Goal: Task Accomplishment & Management: Use online tool/utility

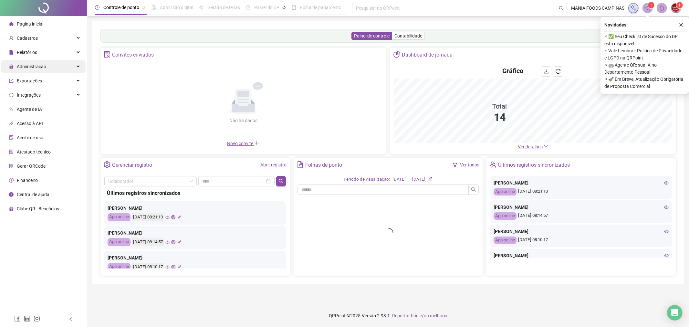
click at [38, 69] on span "Administração" at bounding box center [31, 66] width 29 height 5
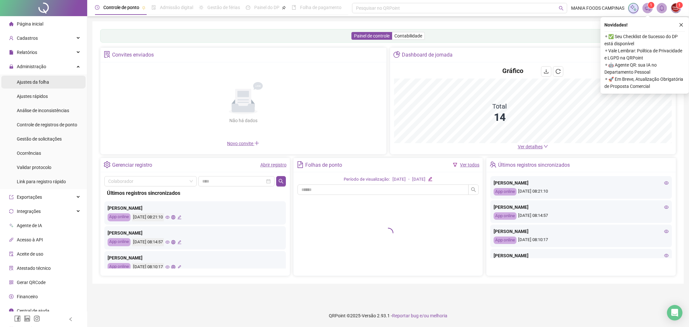
click at [39, 84] on span "Ajustes da folha" at bounding box center [33, 81] width 32 height 5
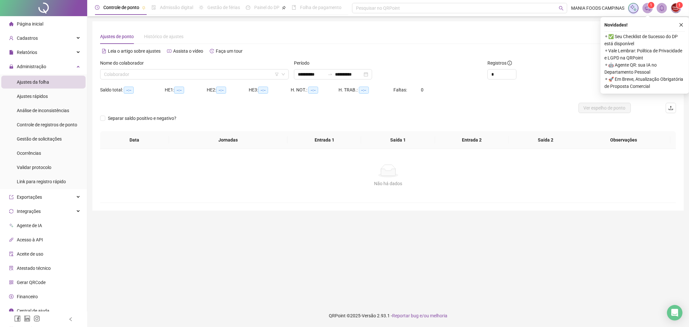
type input "**********"
click at [372, 75] on div "**********" at bounding box center [333, 74] width 78 height 10
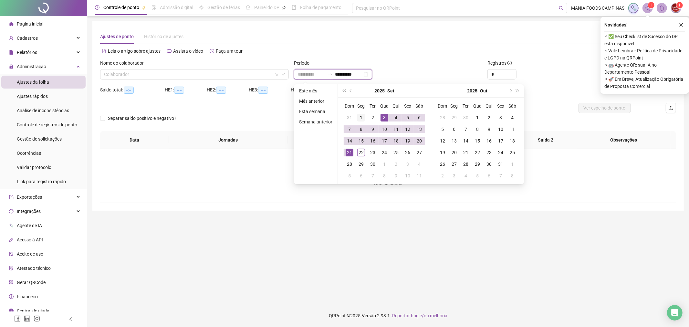
type input "**********"
click at [362, 118] on div "1" at bounding box center [361, 118] width 8 height 8
type input "**********"
click at [375, 163] on div "30" at bounding box center [373, 164] width 8 height 8
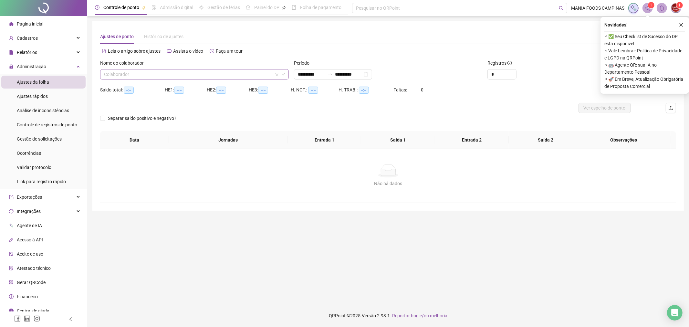
click at [246, 73] on input "search" at bounding box center [191, 74] width 175 height 10
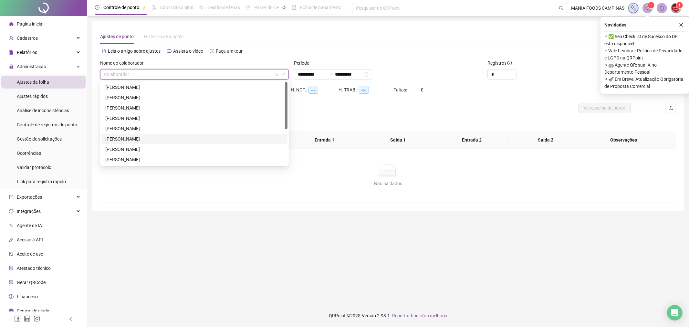
scroll to position [62, 0]
click at [129, 124] on div "[PERSON_NAME]" at bounding box center [194, 128] width 186 height 10
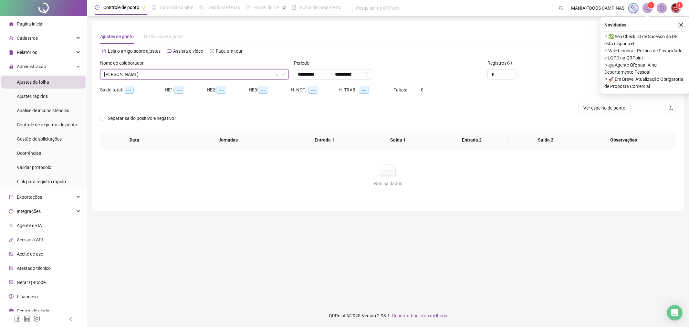
click at [683, 24] on icon "close" at bounding box center [681, 25] width 5 height 5
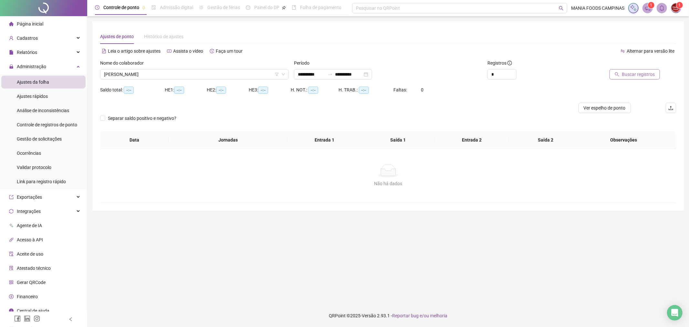
click at [633, 75] on span "Buscar registros" at bounding box center [638, 74] width 33 height 7
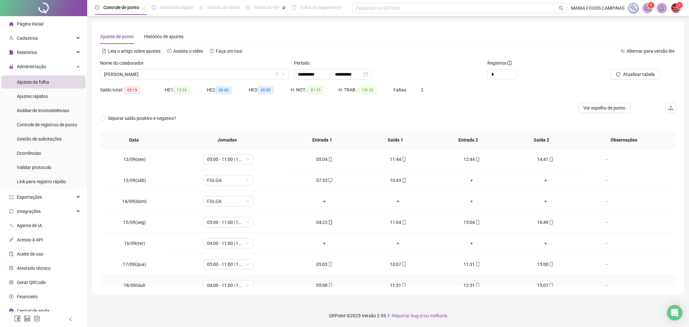
scroll to position [181, 0]
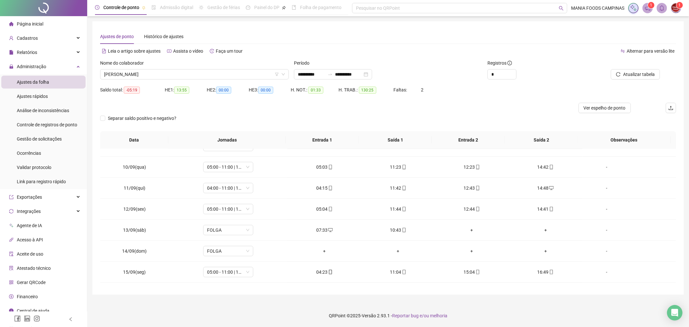
click at [328, 108] on div at bounding box center [316, 108] width 432 height 10
click at [198, 76] on span "[PERSON_NAME]" at bounding box center [194, 74] width 181 height 10
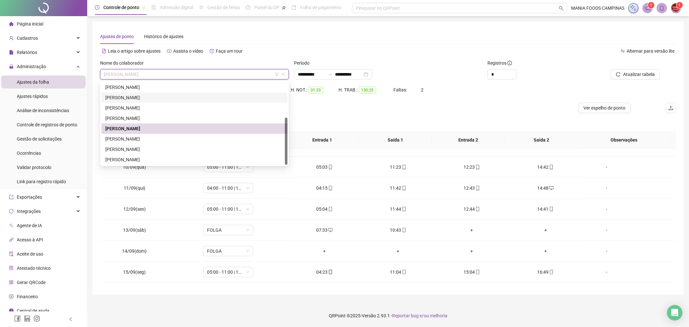
scroll to position [0, 0]
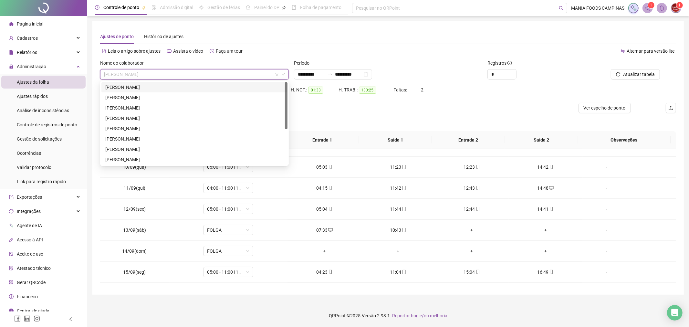
click at [179, 86] on div "[PERSON_NAME]" at bounding box center [194, 87] width 178 height 7
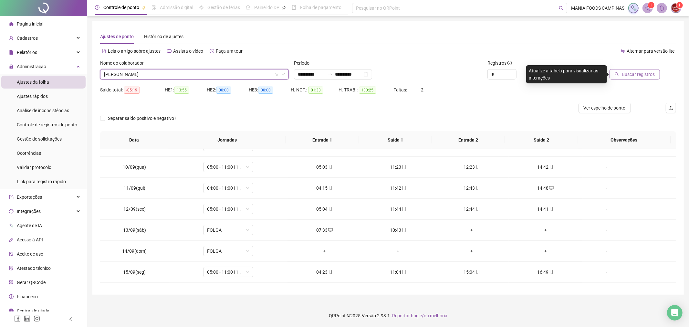
click at [649, 73] on span "Buscar registros" at bounding box center [638, 74] width 33 height 7
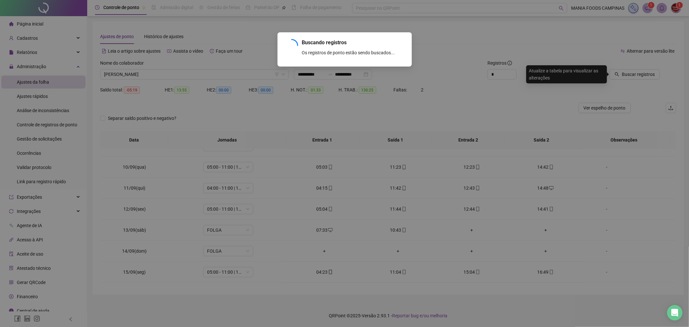
click at [376, 124] on div "Buscando registros Os registros de ponto estão sendo buscados... OK" at bounding box center [344, 163] width 689 height 327
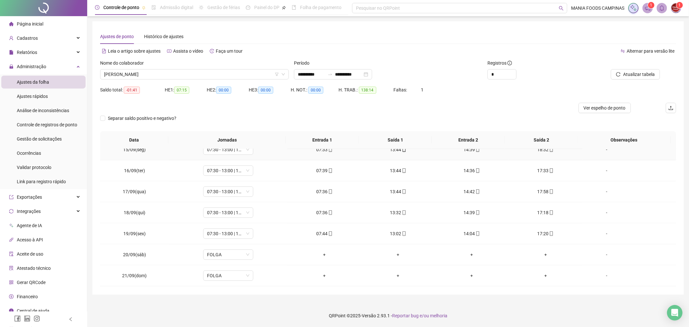
scroll to position [325, 0]
click at [277, 78] on span "[PERSON_NAME]" at bounding box center [194, 74] width 181 height 10
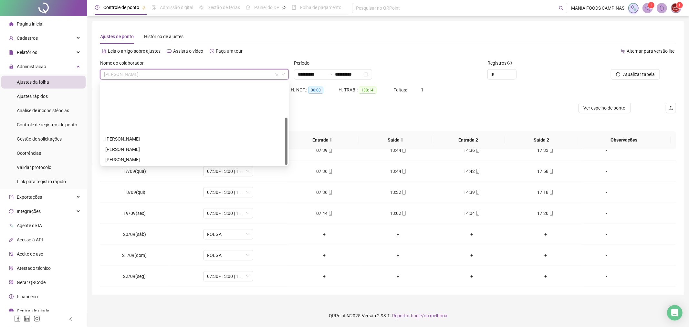
scroll to position [62, 0]
click at [401, 108] on div at bounding box center [316, 108] width 432 height 10
